Goal: Task Accomplishment & Management: Use online tool/utility

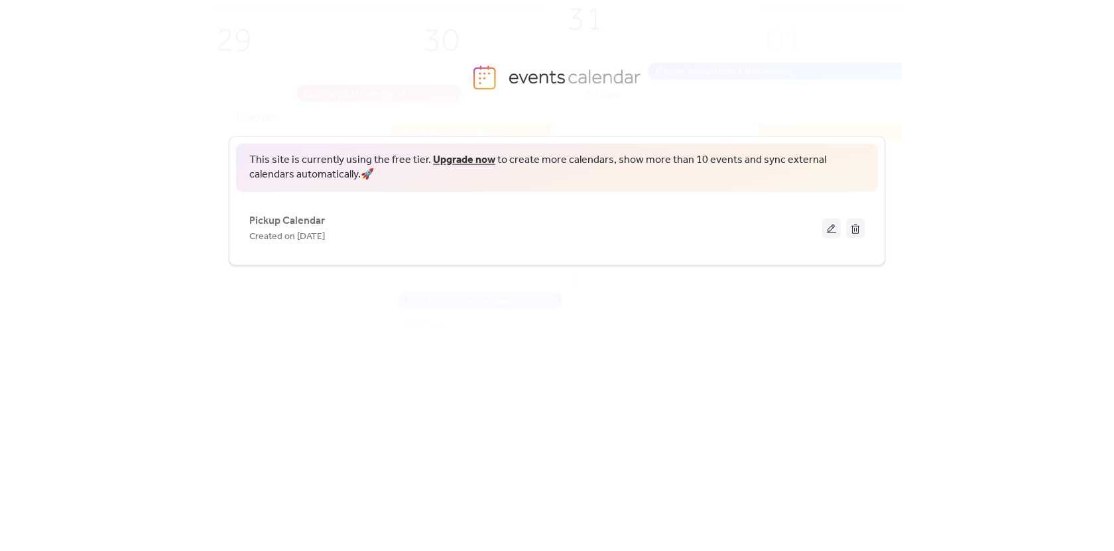
click at [498, 324] on div "This site is currently using the free tier. Upgrade now to create more calendar…" at bounding box center [556, 323] width 689 height 416
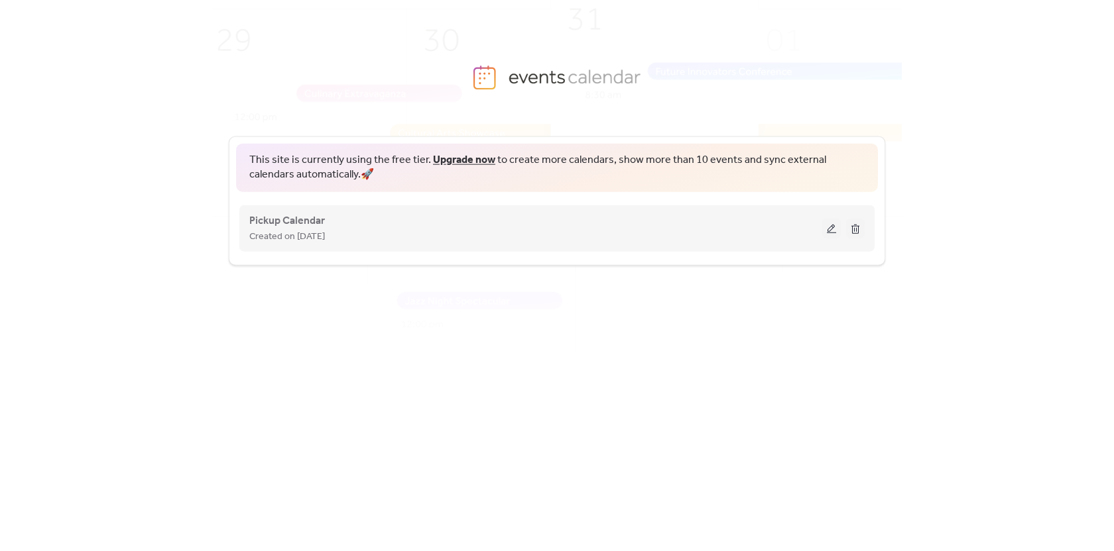
click at [290, 229] on span "Created on [DATE]" at bounding box center [287, 237] width 76 height 16
click at [293, 221] on span "Pickup Calendar" at bounding box center [287, 221] width 76 height 16
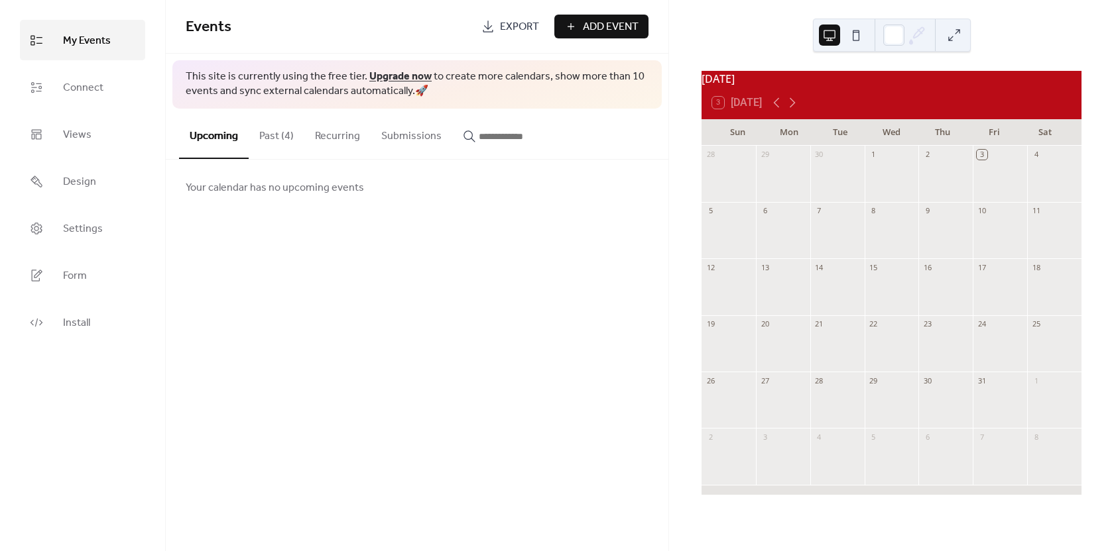
click at [255, 137] on button "Past (4)" at bounding box center [277, 133] width 56 height 49
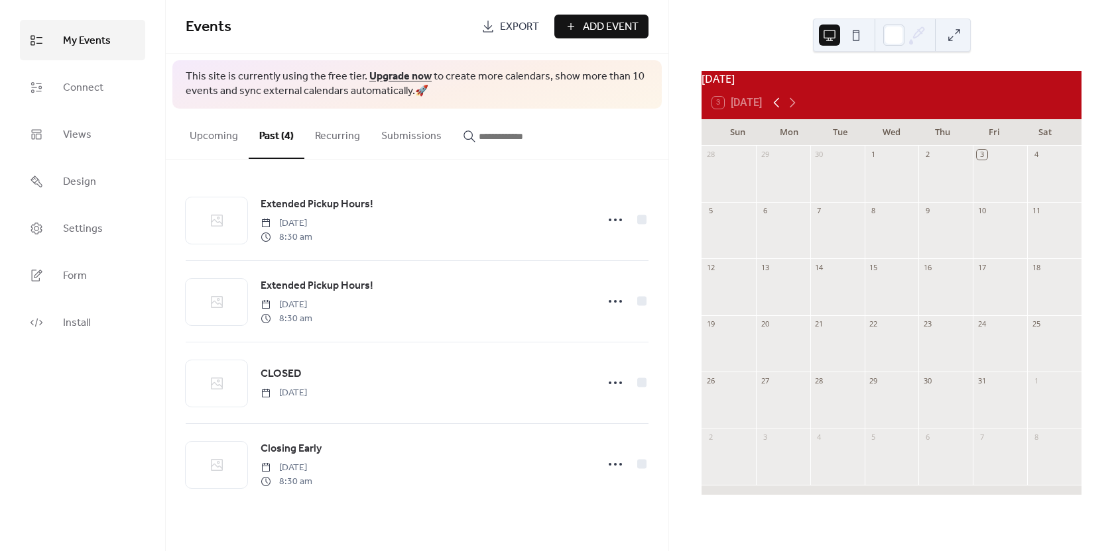
click at [774, 105] on icon at bounding box center [776, 103] width 16 height 16
click at [802, 186] on div at bounding box center [783, 181] width 54 height 34
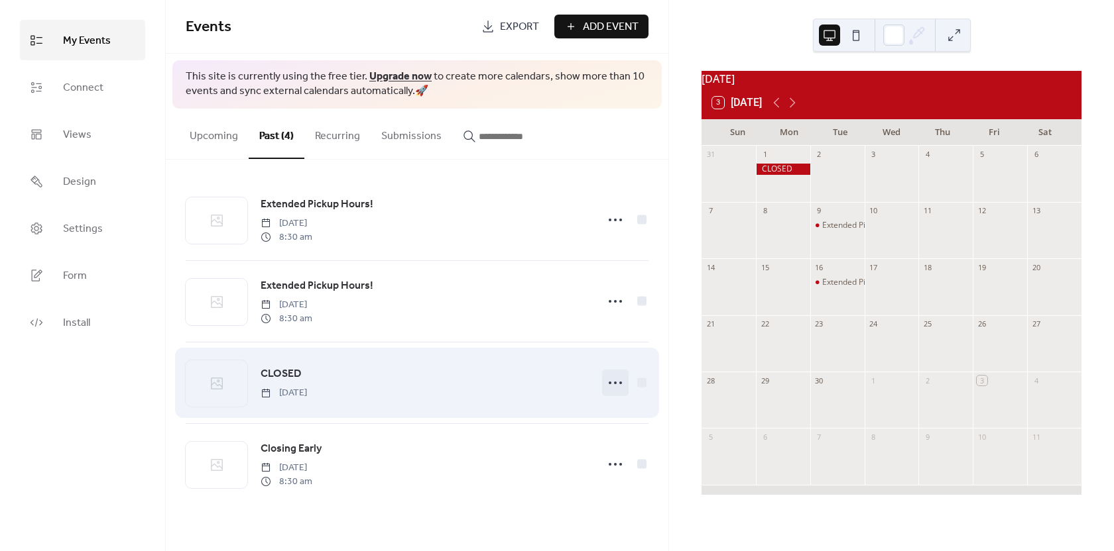
click at [614, 381] on icon at bounding box center [614, 383] width 21 height 21
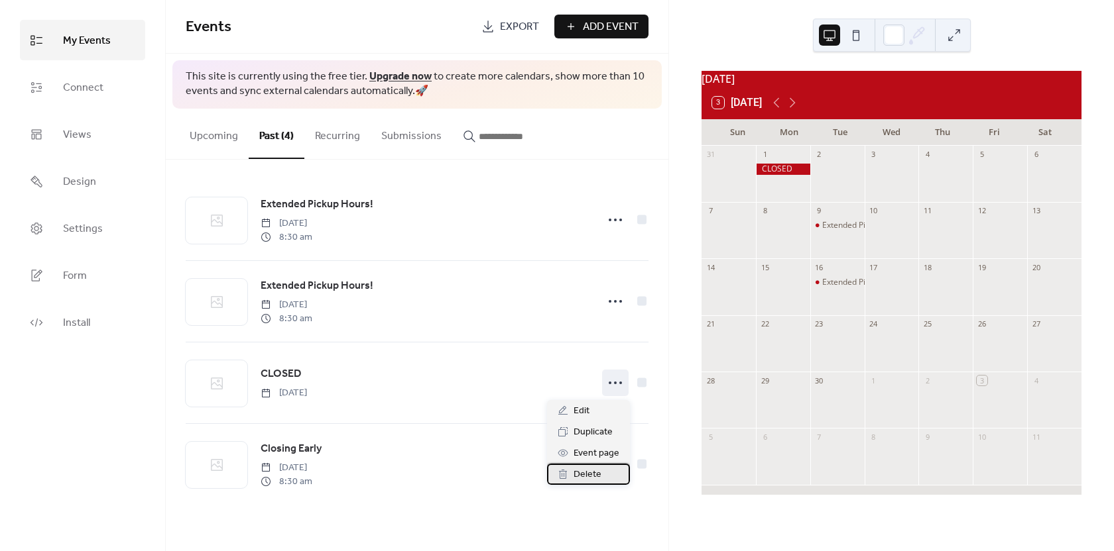
click at [596, 478] on span "Delete" at bounding box center [587, 475] width 28 height 16
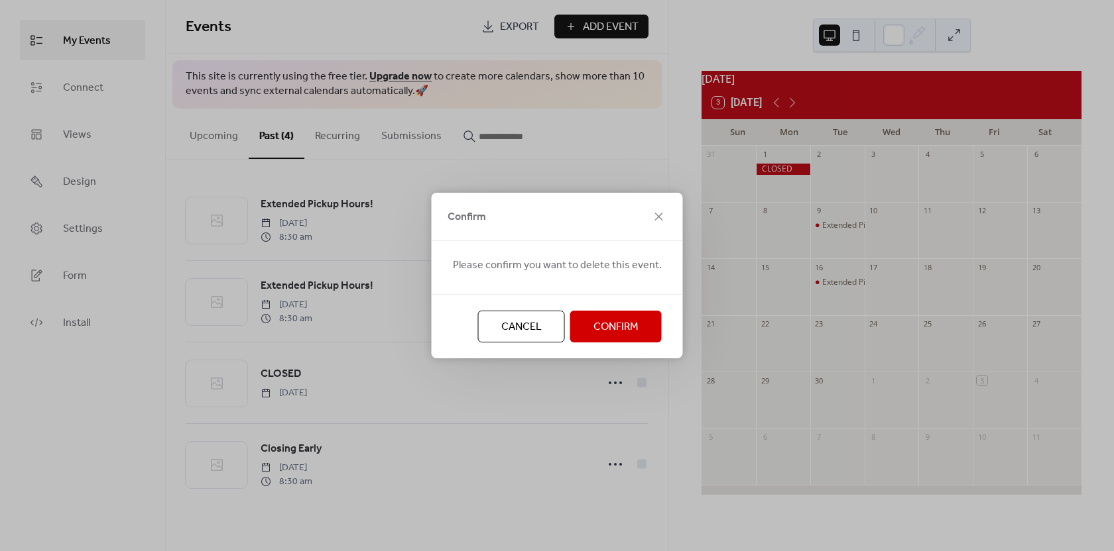
click at [610, 320] on span "Confirm" at bounding box center [615, 327] width 45 height 16
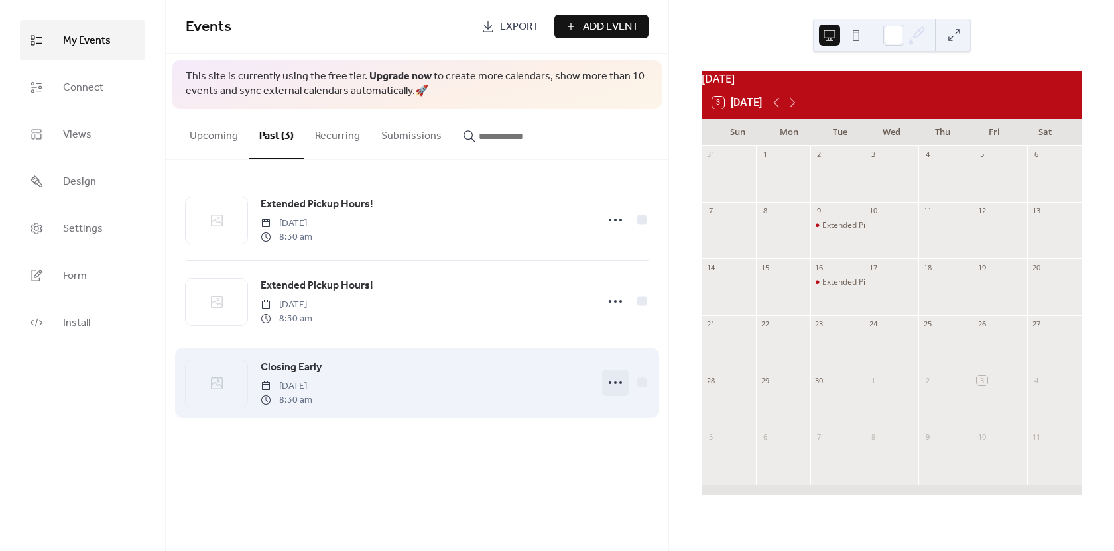
click at [612, 379] on icon at bounding box center [614, 383] width 21 height 21
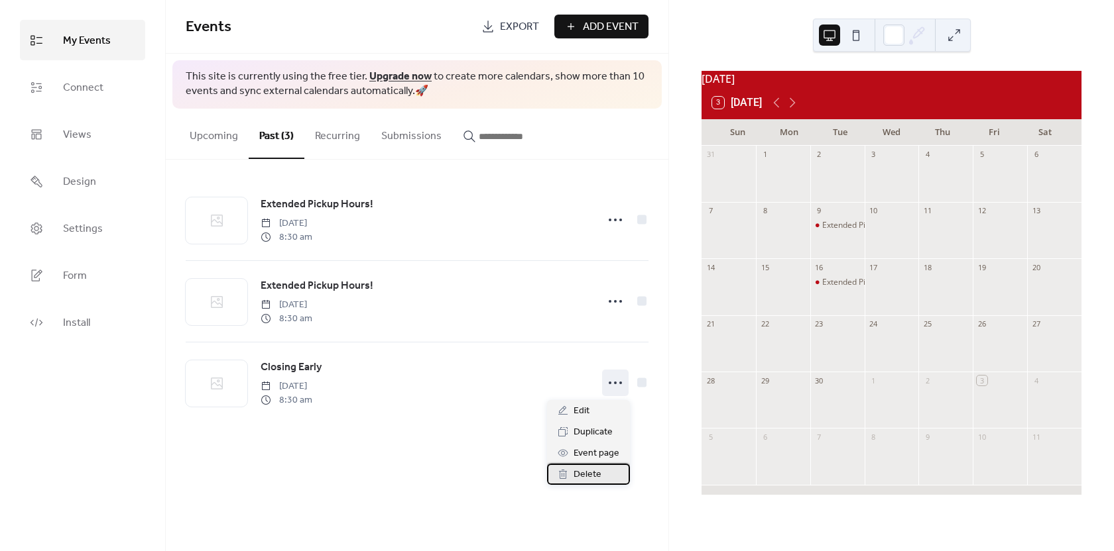
click at [608, 473] on div "Delete" at bounding box center [588, 474] width 83 height 21
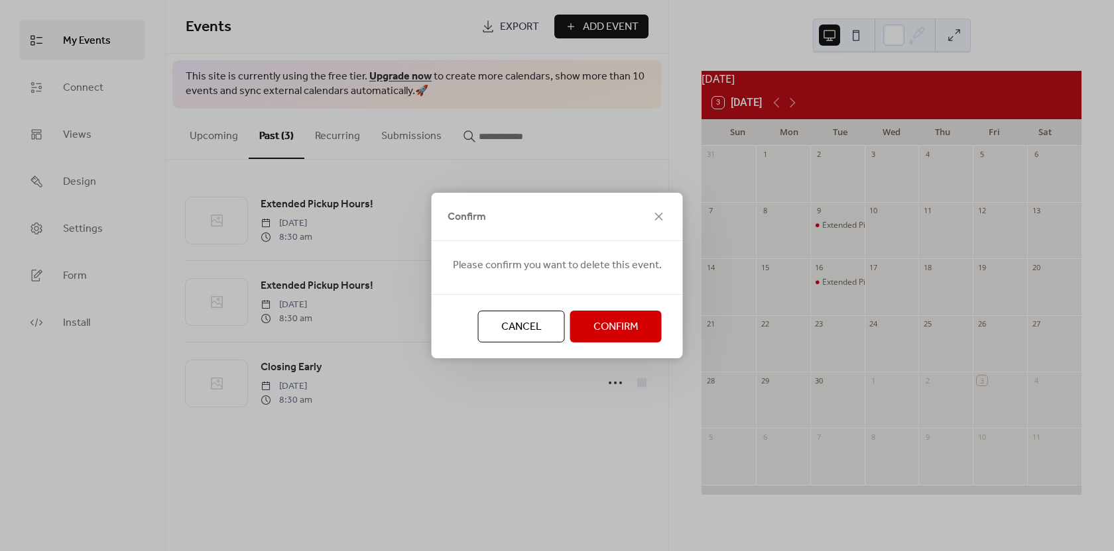
click at [616, 329] on span "Confirm" at bounding box center [615, 327] width 45 height 16
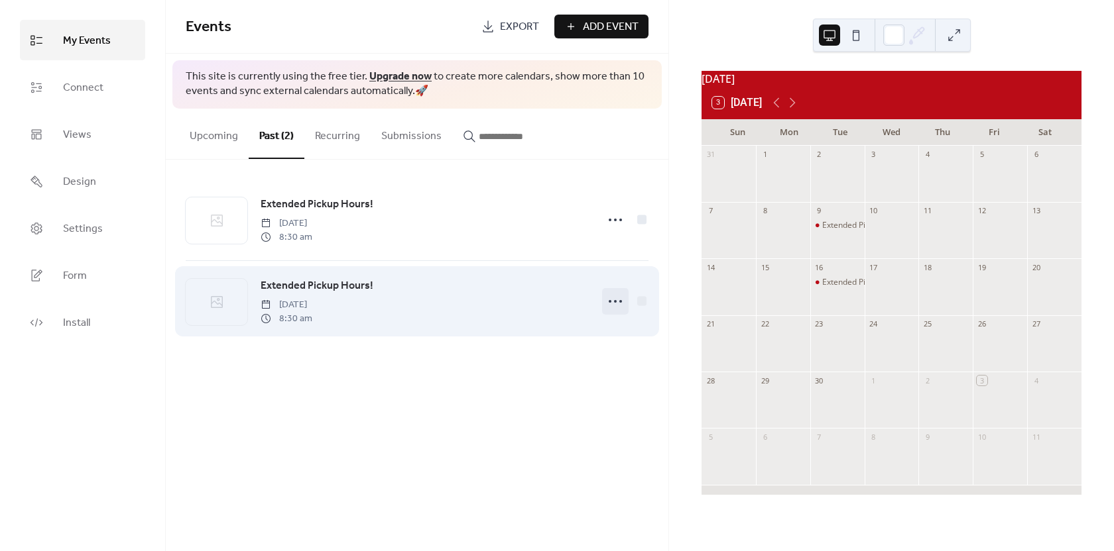
click at [606, 298] on icon at bounding box center [614, 301] width 21 height 21
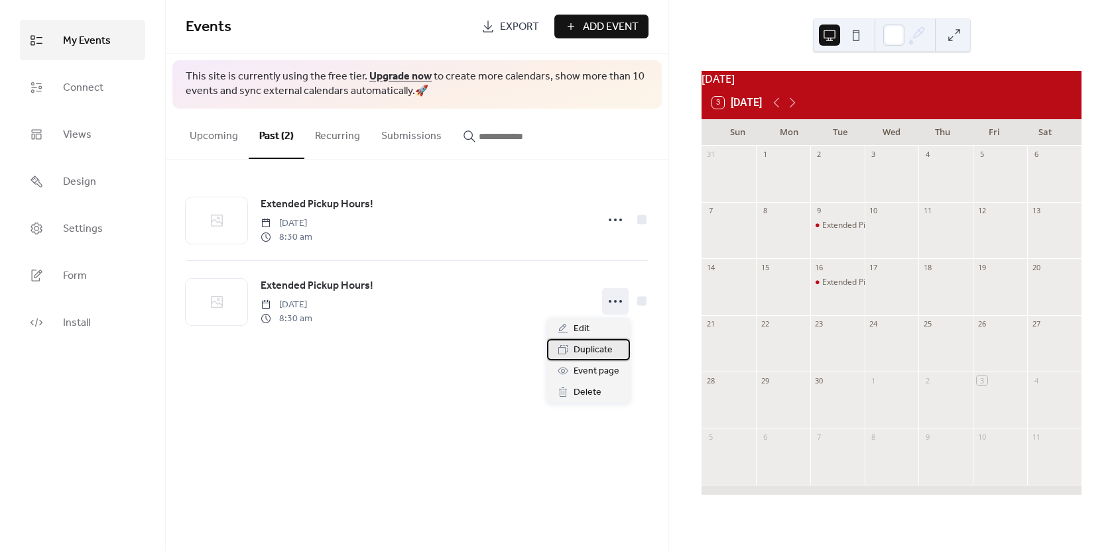
click at [602, 353] on span "Duplicate" at bounding box center [592, 351] width 39 height 16
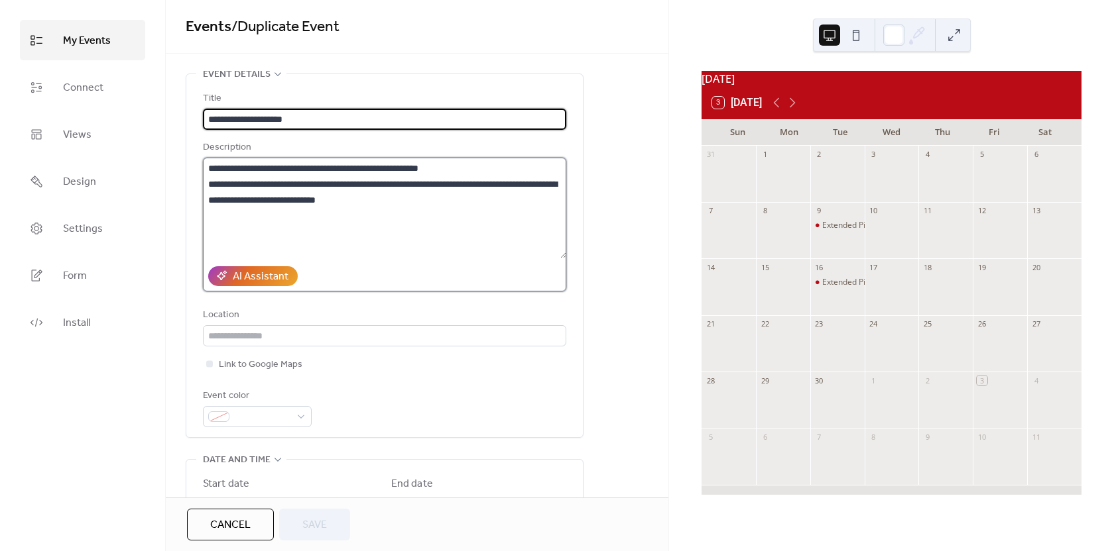
click at [243, 169] on textarea "**********" at bounding box center [384, 208] width 363 height 101
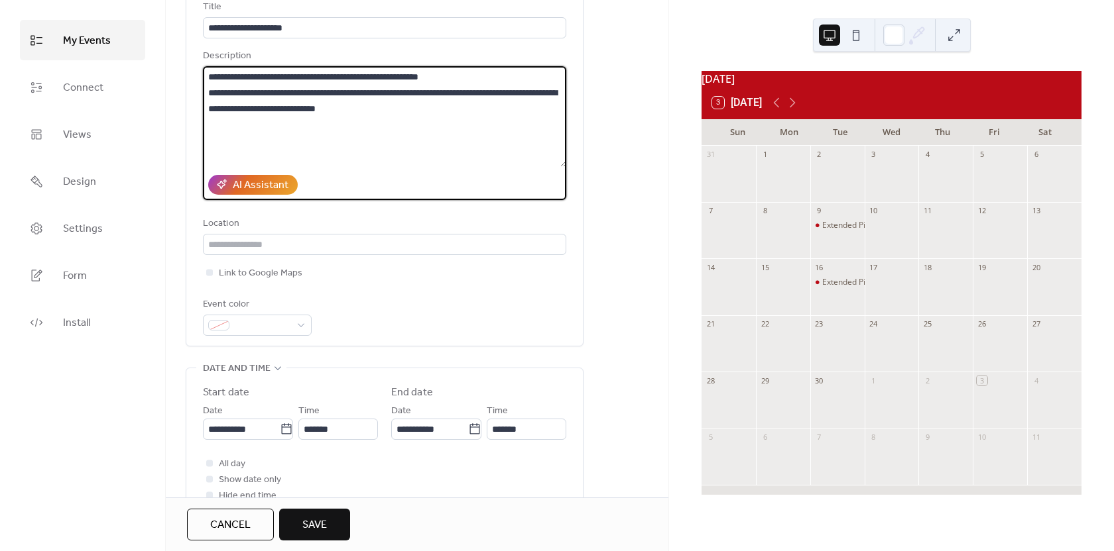
scroll to position [199, 0]
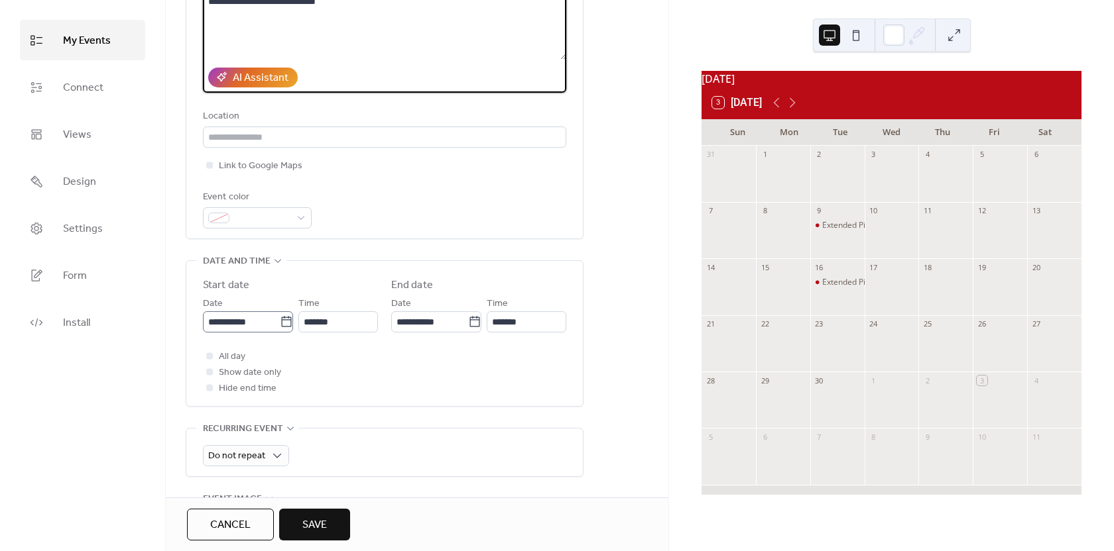
type textarea "**********"
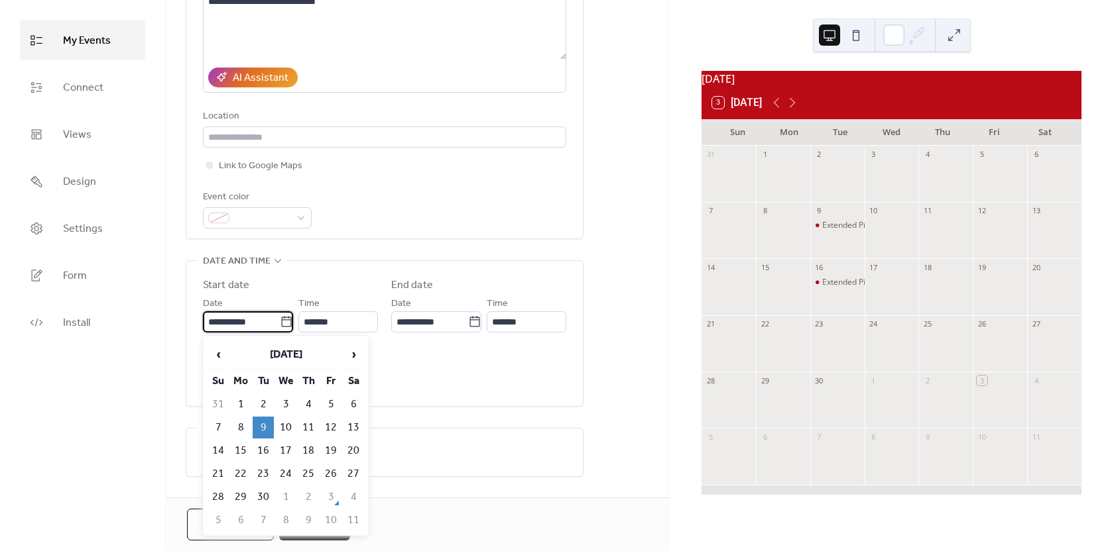
click at [262, 323] on input "**********" at bounding box center [241, 322] width 77 height 21
click at [357, 353] on span "›" at bounding box center [353, 354] width 20 height 27
click at [244, 424] on td "6" at bounding box center [240, 428] width 21 height 22
type input "**********"
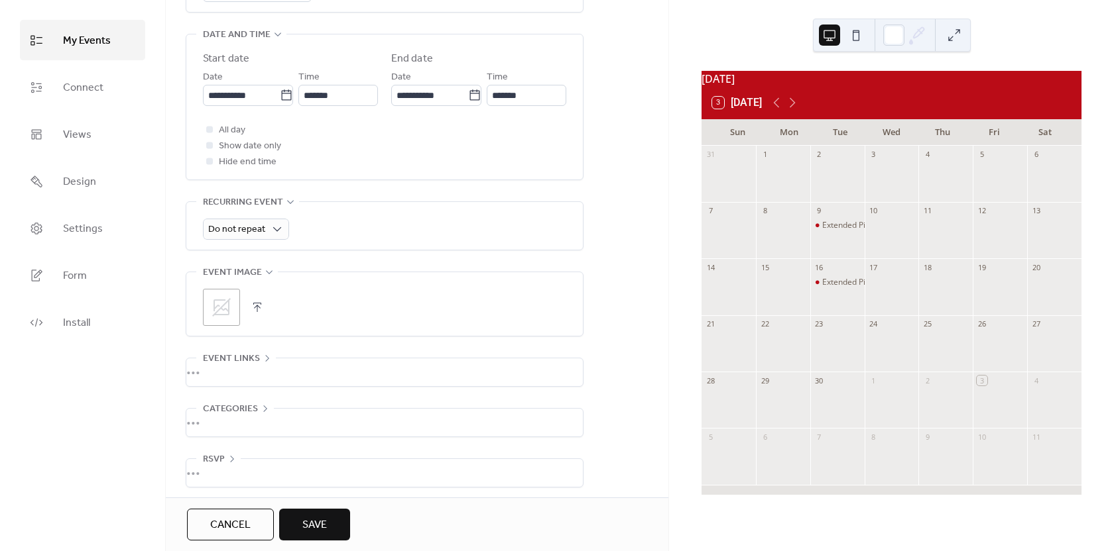
scroll to position [433, 0]
click at [793, 111] on icon at bounding box center [792, 103] width 16 height 16
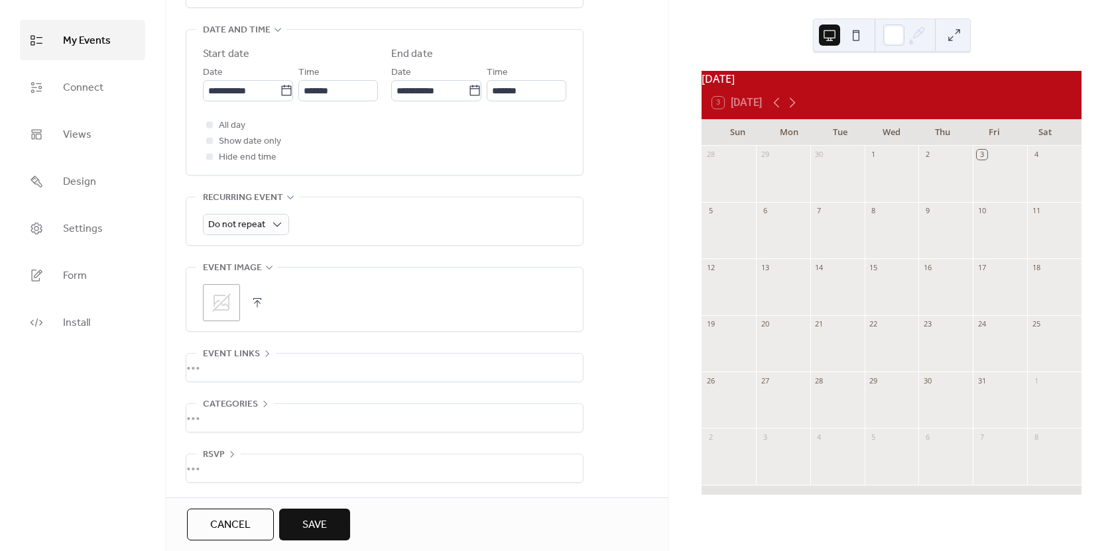
click at [337, 526] on button "Save" at bounding box center [314, 525] width 71 height 32
